Goal: Task Accomplishment & Management: Complete application form

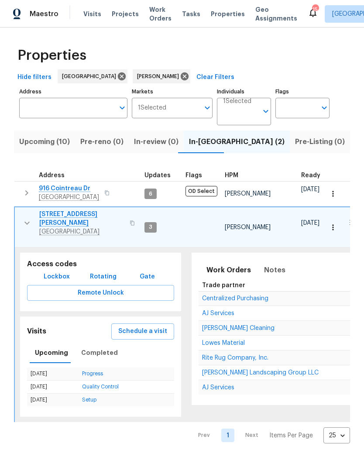
click at [44, 141] on span "Upcoming (10)" at bounding box center [44, 142] width 51 height 12
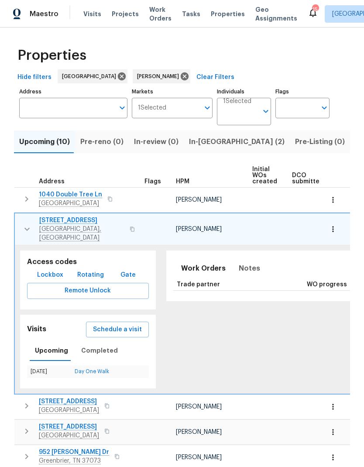
click at [22, 224] on icon "button" at bounding box center [27, 229] width 10 height 10
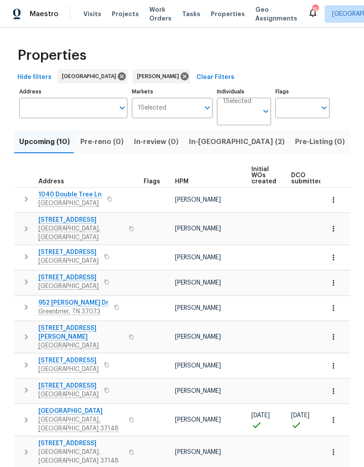
click at [23, 407] on button "button" at bounding box center [25, 420] width 17 height 26
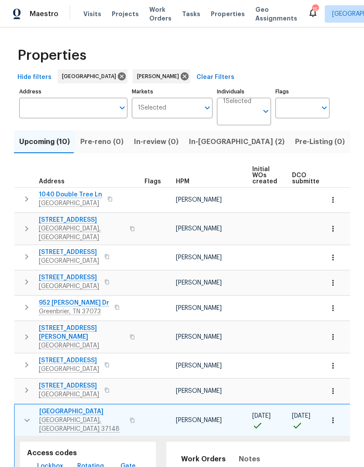
click at [47, 461] on span "Lockbox" at bounding box center [50, 466] width 26 height 11
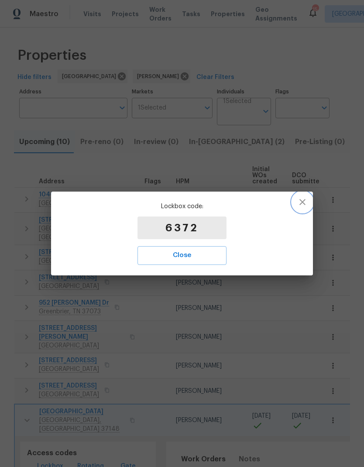
click at [300, 209] on button "button" at bounding box center [302, 202] width 21 height 21
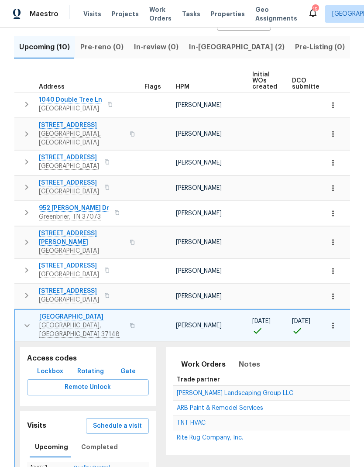
scroll to position [97, 0]
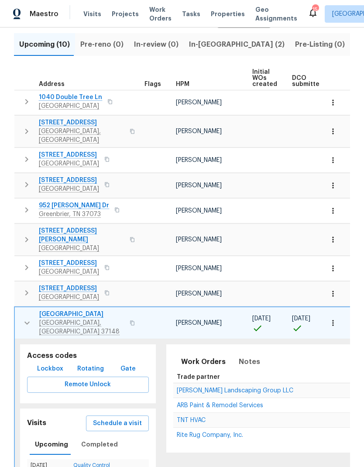
click at [107, 418] on span "Schedule a visit" at bounding box center [117, 423] width 49 height 11
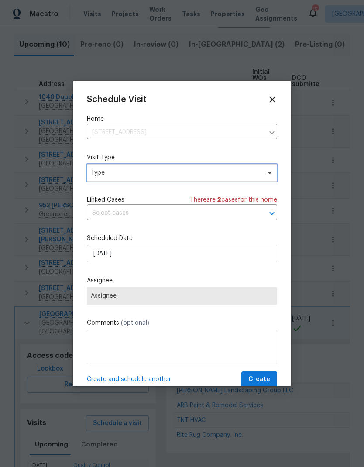
click at [113, 169] on span "Type" at bounding box center [176, 172] width 170 height 9
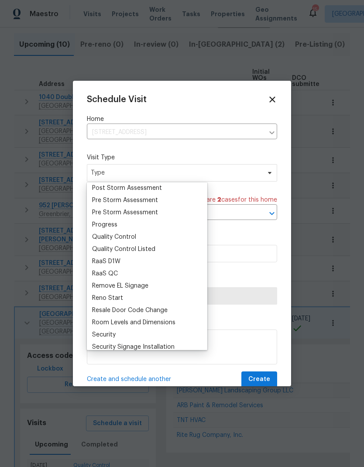
scroll to position [548, 0]
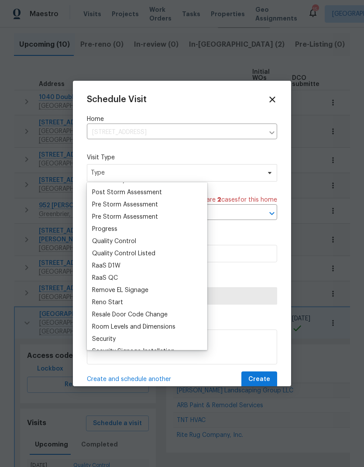
click at [100, 228] on div "Progress" at bounding box center [104, 229] width 25 height 9
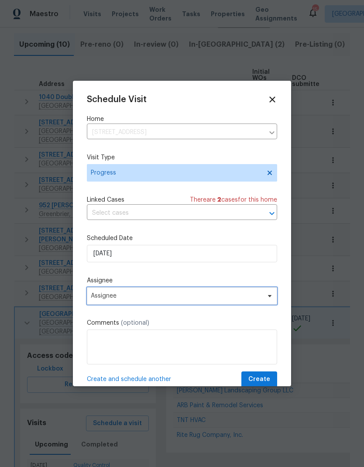
click at [100, 295] on span "Assignee" at bounding box center [176, 295] width 171 height 7
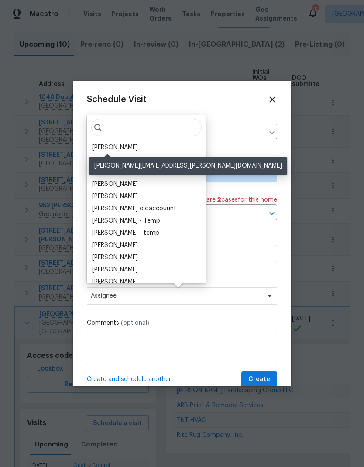
click at [106, 150] on div "[PERSON_NAME]" at bounding box center [115, 147] width 46 height 9
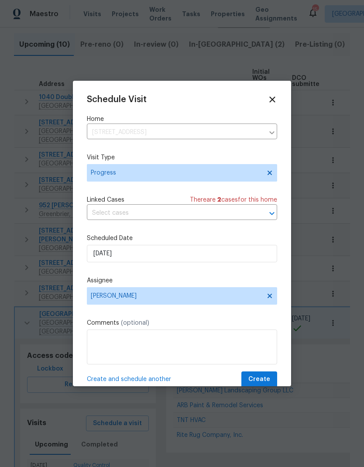
click at [253, 378] on span "Create" at bounding box center [259, 379] width 22 height 11
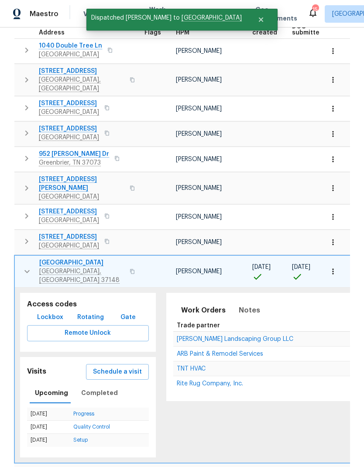
scroll to position [149, 0]
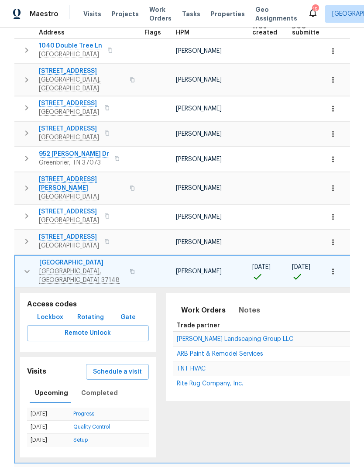
click at [337, 262] on button "button" at bounding box center [332, 271] width 19 height 19
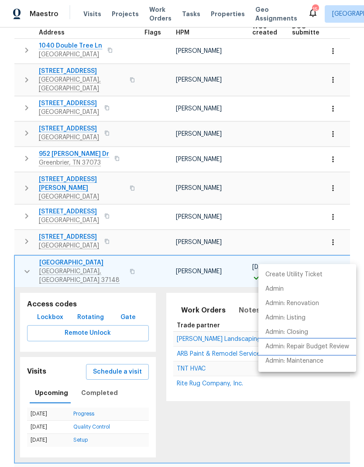
click at [340, 346] on p "Admin: Repair Budget Review" at bounding box center [307, 346] width 84 height 9
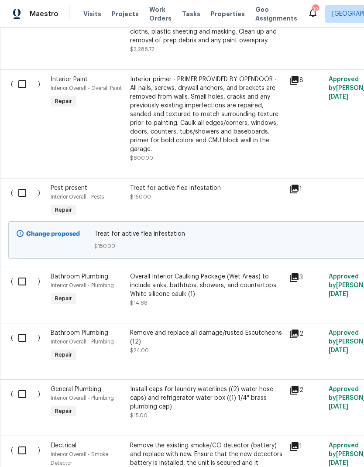
scroll to position [2870, 0]
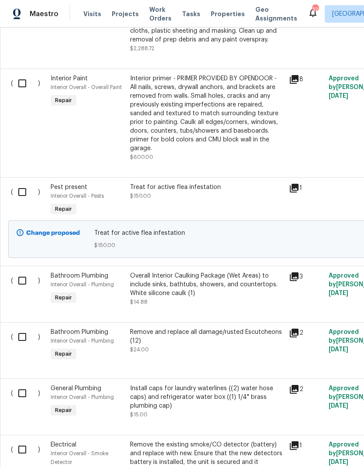
click at [19, 199] on input "checkbox" at bounding box center [25, 192] width 25 height 18
checkbox input "true"
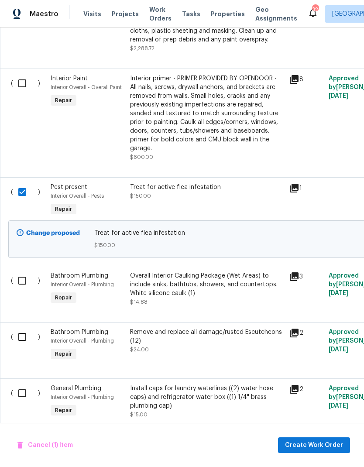
click at [300, 431] on div "Cancel (1) Item Create Work Order" at bounding box center [182, 445] width 364 height 45
click at [296, 443] on span "Create Work Order" at bounding box center [314, 445] width 58 height 11
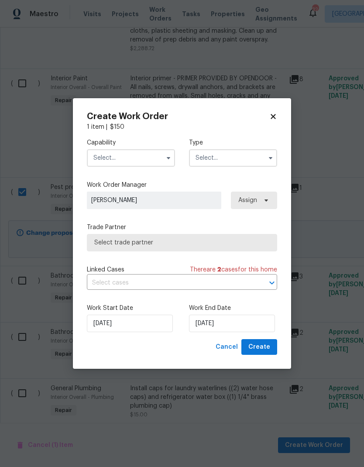
click at [117, 149] on input "text" at bounding box center [131, 157] width 88 height 17
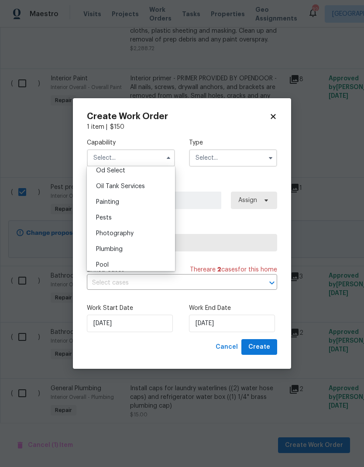
scroll to position [707, 0]
click at [105, 219] on span "Pests" at bounding box center [104, 218] width 16 height 6
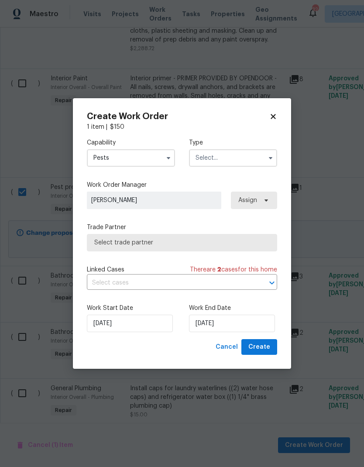
type input "Pests"
click at [201, 157] on input "text" at bounding box center [233, 157] width 88 height 17
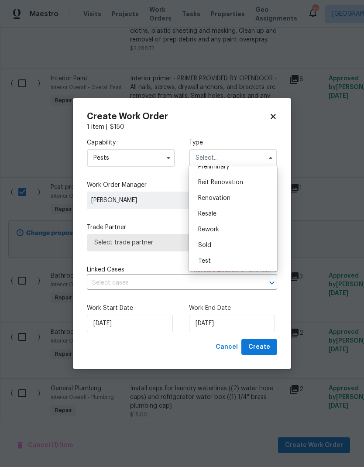
scroll to position [198, 0]
click at [205, 195] on span "Renovation" at bounding box center [214, 198] width 32 height 6
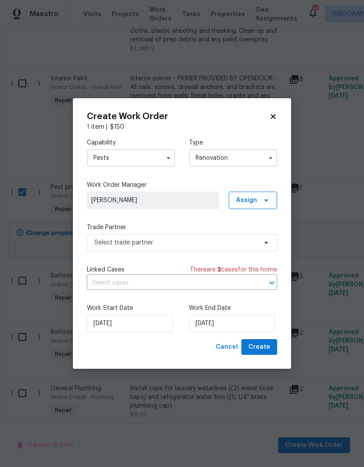
type input "Renovation"
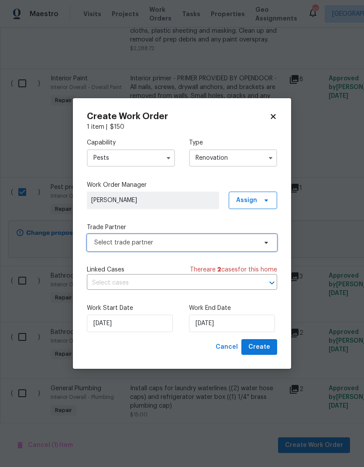
click at [108, 246] on span "Select trade partner" at bounding box center [175, 242] width 163 height 9
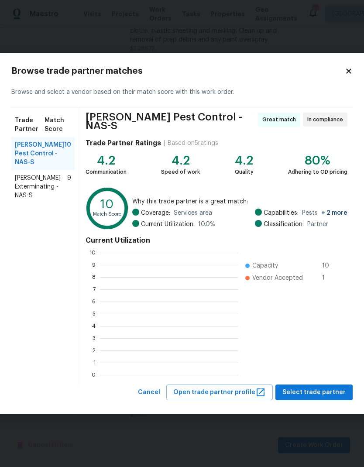
scroll to position [122, 138]
click at [39, 186] on span "Belle Meade Exterminating - NAS-S" at bounding box center [41, 187] width 52 height 26
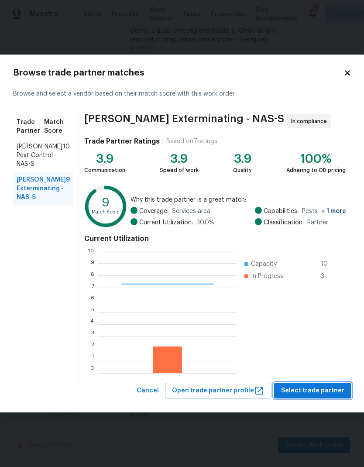
click at [296, 388] on span "Select trade partner" at bounding box center [312, 390] width 63 height 11
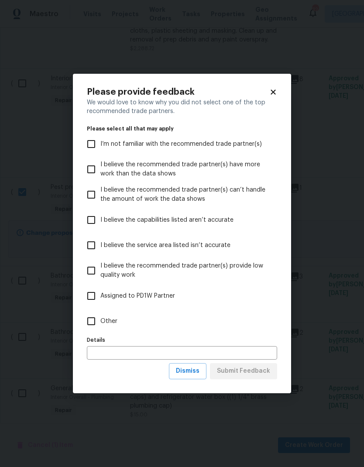
click at [99, 320] on input "Other" at bounding box center [91, 321] width 18 height 18
checkbox input "true"
click at [232, 372] on span "Submit Feedback" at bounding box center [243, 371] width 53 height 11
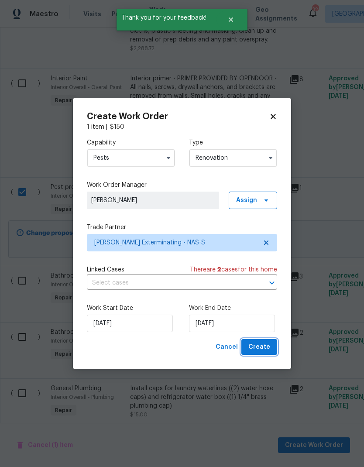
click at [254, 347] on span "Create" at bounding box center [259, 347] width 22 height 11
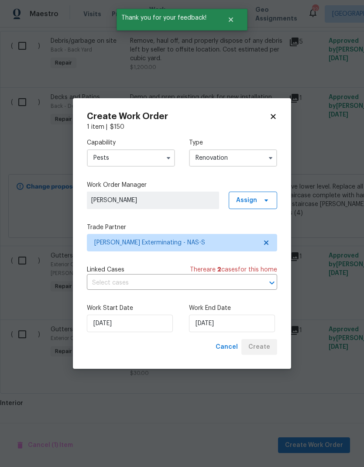
scroll to position [368, 0]
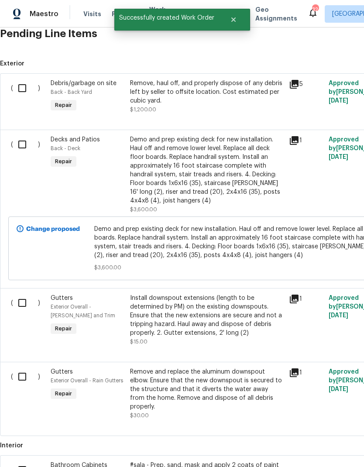
click at [25, 93] on input "checkbox" at bounding box center [25, 88] width 25 height 18
checkbox input "true"
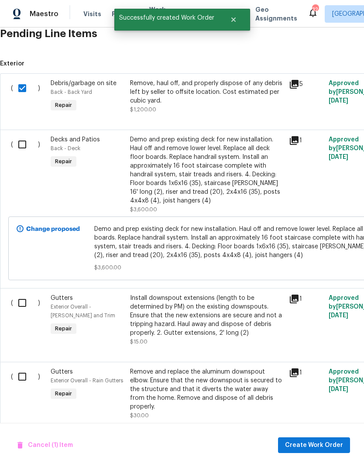
click at [24, 143] on input "checkbox" at bounding box center [25, 144] width 25 height 18
checkbox input "true"
click at [23, 303] on input "checkbox" at bounding box center [25, 303] width 25 height 18
checkbox input "true"
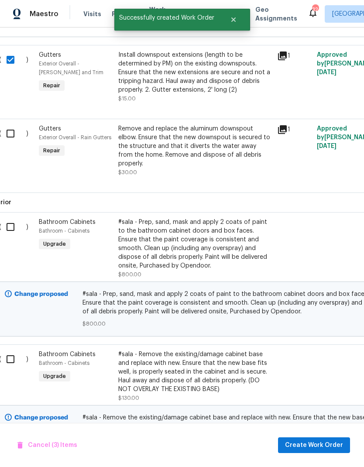
scroll to position [621, 13]
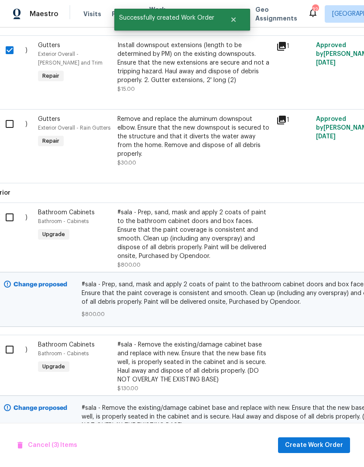
click at [12, 122] on input "checkbox" at bounding box center [12, 124] width 25 height 18
checkbox input "true"
click at [9, 218] on input "checkbox" at bounding box center [12, 217] width 25 height 18
checkbox input "true"
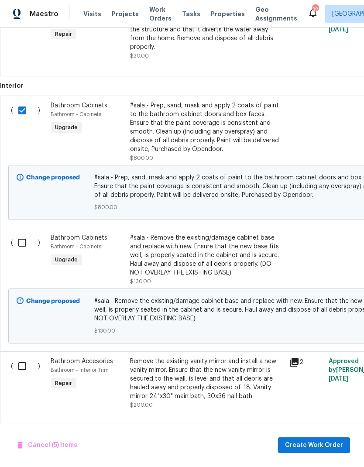
scroll to position [0, 0]
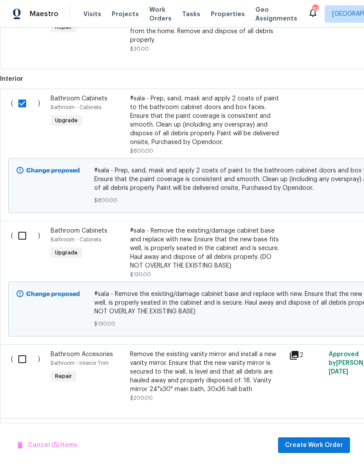
click at [21, 229] on input "checkbox" at bounding box center [25, 236] width 25 height 18
checkbox input "true"
click at [18, 350] on input "checkbox" at bounding box center [25, 359] width 25 height 18
checkbox input "true"
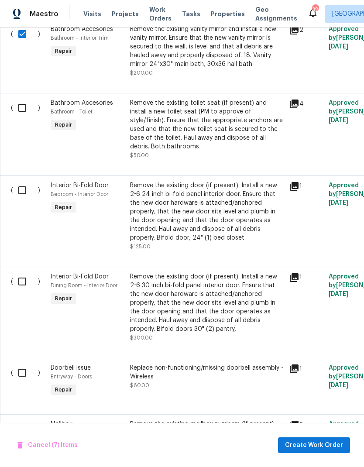
click at [21, 107] on input "checkbox" at bounding box center [25, 108] width 25 height 18
checkbox input "true"
click at [15, 187] on input "checkbox" at bounding box center [25, 190] width 25 height 18
checkbox input "true"
click at [14, 282] on input "checkbox" at bounding box center [25, 281] width 25 height 18
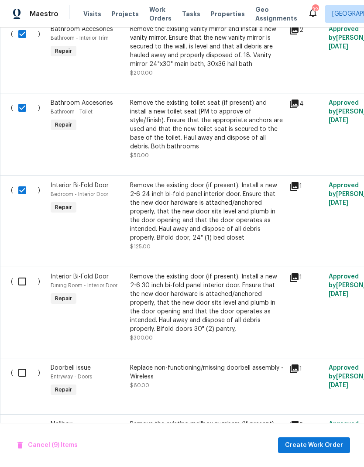
checkbox input "true"
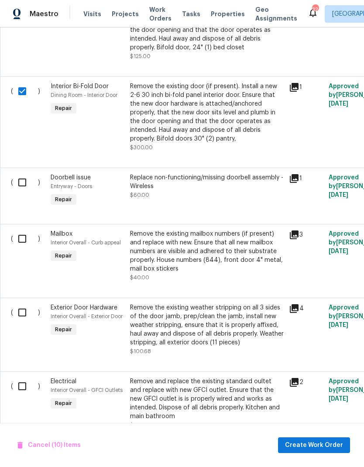
click at [20, 180] on input "checkbox" at bounding box center [25, 182] width 25 height 18
checkbox input "true"
click at [20, 230] on input "checkbox" at bounding box center [25, 239] width 25 height 18
checkbox input "true"
click at [22, 313] on input "checkbox" at bounding box center [25, 312] width 25 height 18
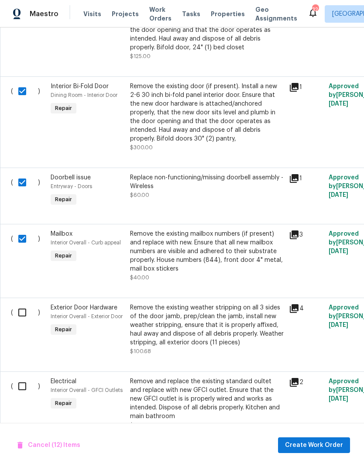
checkbox input "true"
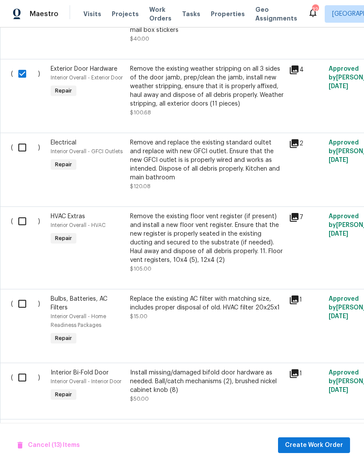
click at [26, 143] on input "checkbox" at bounding box center [25, 147] width 25 height 18
checkbox input "true"
click at [22, 212] on input "checkbox" at bounding box center [25, 221] width 25 height 18
checkbox input "true"
click at [20, 303] on input "checkbox" at bounding box center [25, 304] width 25 height 18
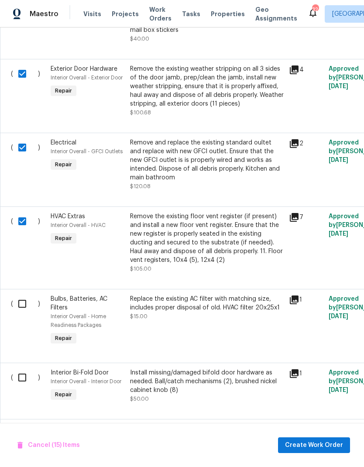
checkbox input "true"
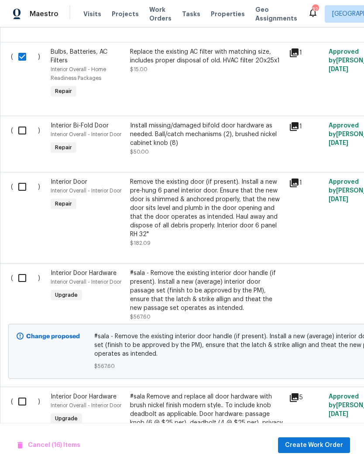
click at [21, 129] on input "checkbox" at bounding box center [25, 130] width 25 height 18
checkbox input "true"
click at [21, 179] on input "checkbox" at bounding box center [25, 187] width 25 height 18
checkbox input "true"
click at [23, 285] on input "checkbox" at bounding box center [25, 278] width 25 height 18
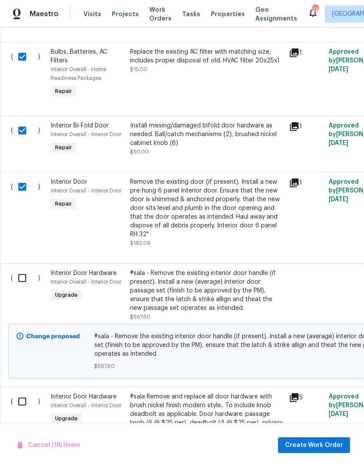
checkbox input "true"
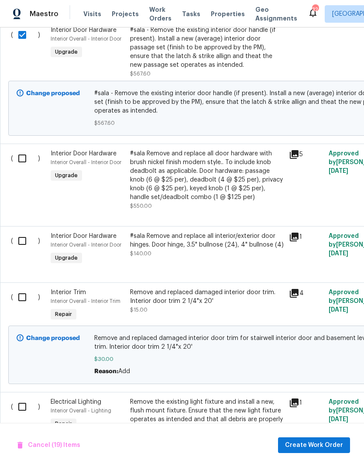
click at [23, 154] on input "checkbox" at bounding box center [25, 158] width 25 height 18
checkbox input "true"
click at [22, 241] on input "checkbox" at bounding box center [25, 241] width 25 height 18
checkbox input "true"
click at [18, 292] on input "checkbox" at bounding box center [25, 297] width 25 height 18
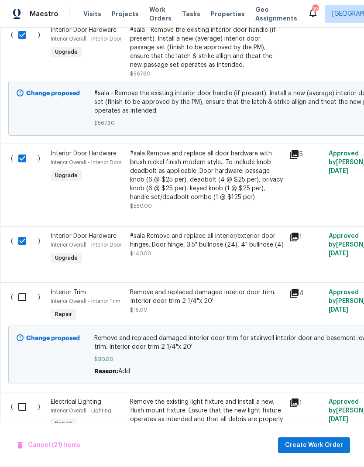
checkbox input "true"
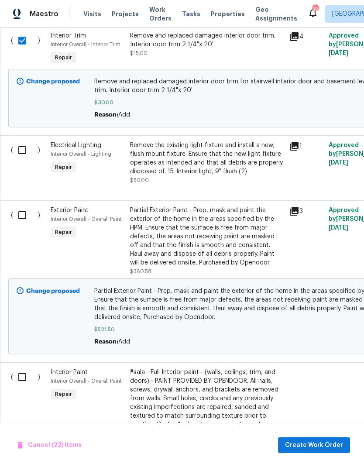
click at [23, 152] on input "checkbox" at bounding box center [25, 150] width 25 height 18
checkbox input "true"
click at [20, 211] on input "checkbox" at bounding box center [25, 215] width 25 height 18
checkbox input "true"
click at [26, 385] on input "checkbox" at bounding box center [25, 377] width 25 height 18
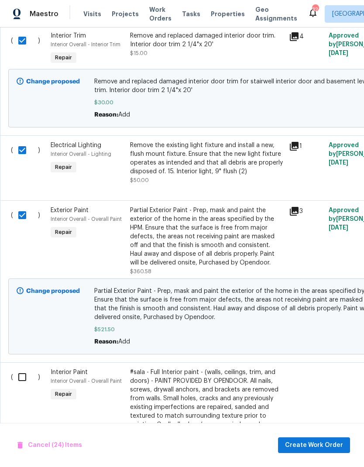
checkbox input "true"
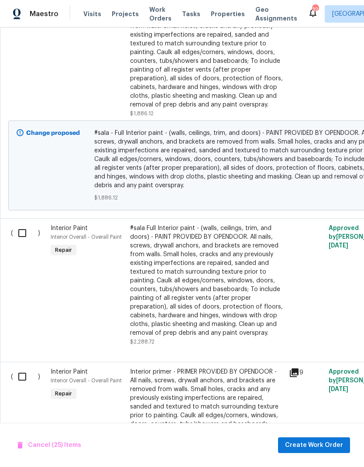
click at [24, 237] on input "checkbox" at bounding box center [25, 233] width 25 height 18
checkbox input "true"
click at [23, 373] on input "checkbox" at bounding box center [25, 377] width 25 height 18
checkbox input "true"
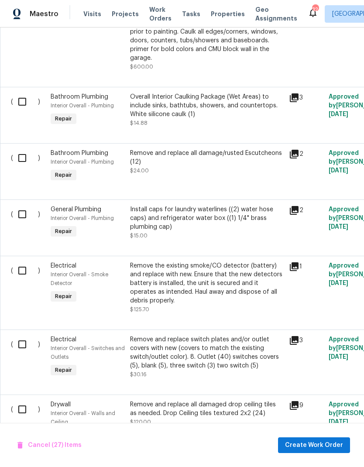
click at [23, 106] on input "checkbox" at bounding box center [25, 102] width 25 height 18
checkbox input "true"
click at [26, 156] on input "checkbox" at bounding box center [25, 158] width 25 height 18
checkbox input "true"
click at [21, 223] on input "checkbox" at bounding box center [25, 214] width 25 height 18
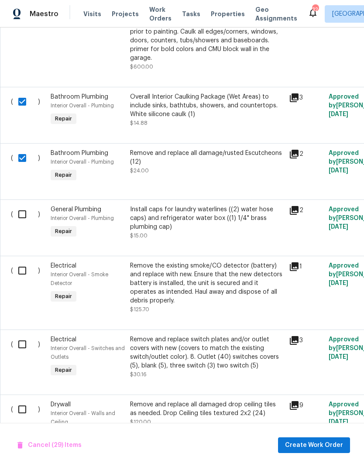
checkbox input "true"
click at [20, 280] on input "checkbox" at bounding box center [25, 270] width 25 height 18
checkbox input "true"
click at [22, 348] on input "checkbox" at bounding box center [25, 344] width 25 height 18
checkbox input "true"
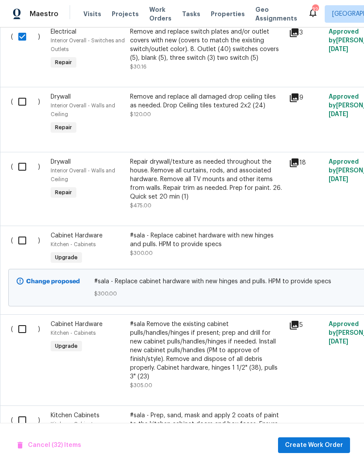
click at [19, 109] on input "checkbox" at bounding box center [25, 102] width 25 height 18
checkbox input "true"
click at [20, 168] on input "checkbox" at bounding box center [25, 167] width 25 height 18
checkbox input "true"
click at [22, 249] on input "checkbox" at bounding box center [25, 240] width 25 height 18
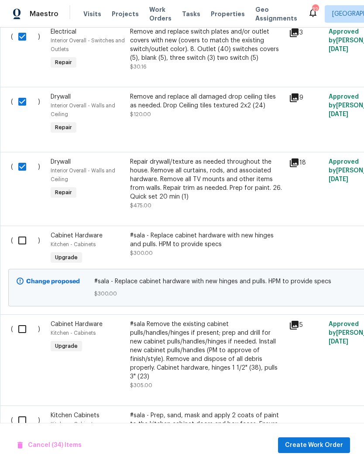
checkbox input "true"
click at [28, 338] on input "checkbox" at bounding box center [25, 329] width 25 height 18
checkbox input "true"
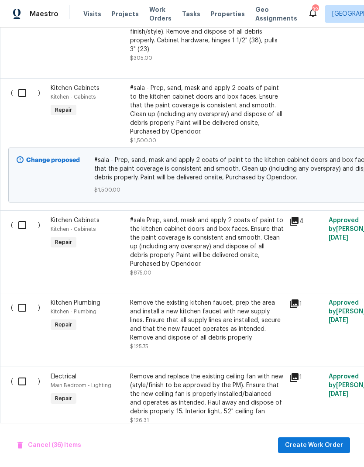
click at [24, 96] on input "checkbox" at bounding box center [25, 93] width 25 height 18
checkbox input "true"
click at [25, 229] on input "checkbox" at bounding box center [25, 225] width 25 height 18
checkbox input "true"
click at [18, 313] on input "checkbox" at bounding box center [25, 308] width 25 height 18
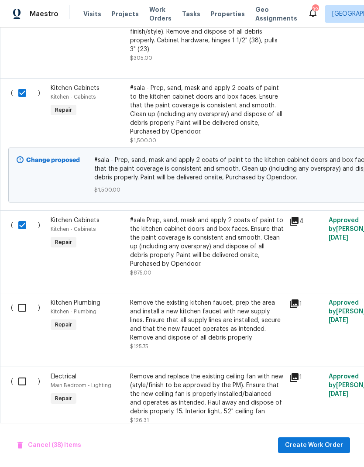
checkbox input "true"
click at [19, 385] on input "checkbox" at bounding box center [25, 381] width 25 height 18
checkbox input "true"
click at [304, 444] on span "Create Work Order" at bounding box center [314, 445] width 58 height 11
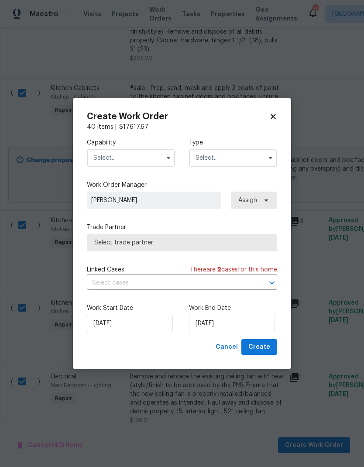
click at [115, 161] on input "text" at bounding box center [131, 157] width 88 height 17
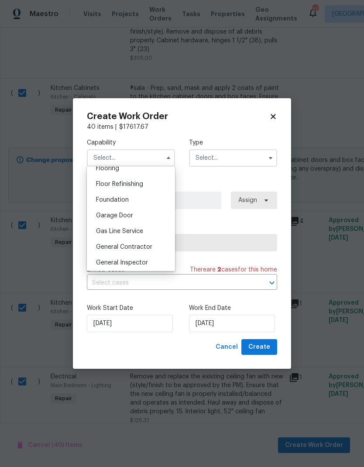
click at [104, 249] on span "General Contractor" at bounding box center [124, 247] width 56 height 6
type input "General Contractor"
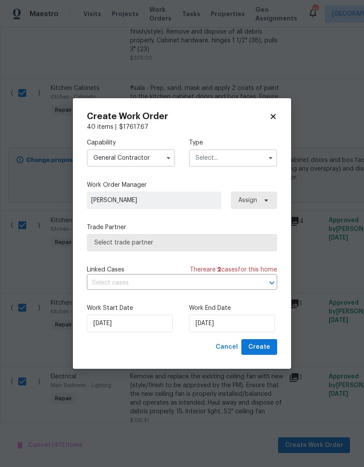
click at [216, 158] on input "text" at bounding box center [233, 157] width 88 height 17
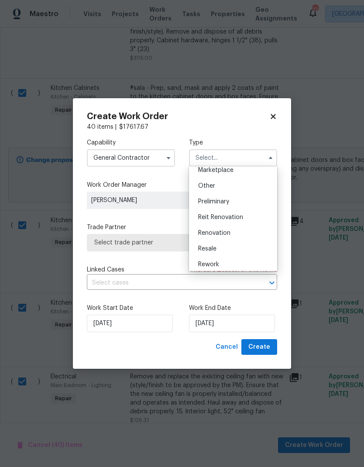
click at [200, 230] on span "Renovation" at bounding box center [214, 233] width 32 height 6
type input "Renovation"
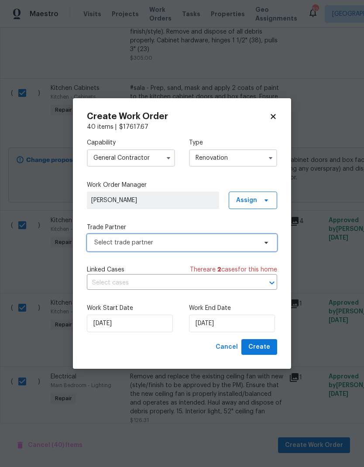
click at [122, 238] on span "Select trade partner" at bounding box center [175, 242] width 163 height 9
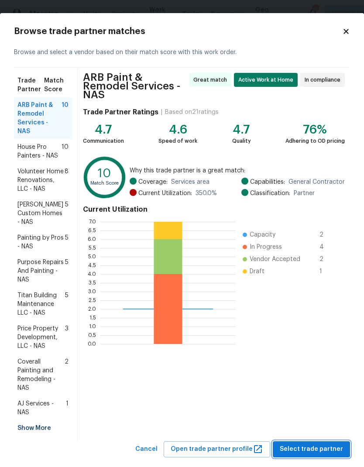
click at [290, 444] on span "Select trade partner" at bounding box center [311, 449] width 63 height 11
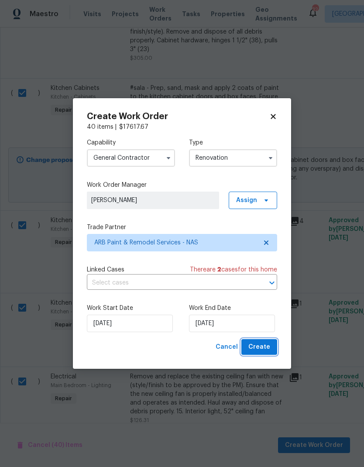
click at [259, 346] on span "Create" at bounding box center [259, 347] width 22 height 11
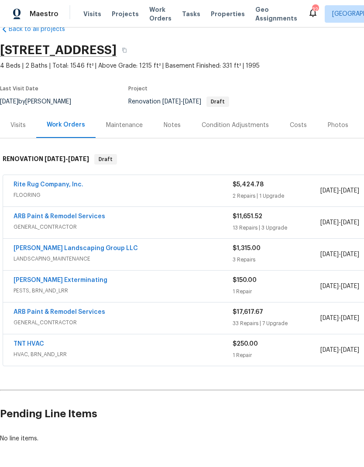
click at [301, 123] on div "Costs" at bounding box center [298, 125] width 17 height 9
